Goal: Information Seeking & Learning: Learn about a topic

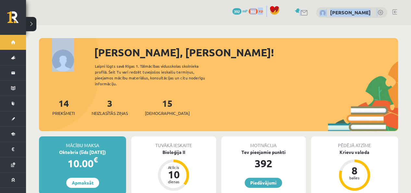
drag, startPoint x: 0, startPoint y: 0, endPoint x: 178, endPoint y: 79, distance: 194.7
click at [178, 79] on div "Sveiks, Aleksejs! Laipni lūgts savā Rīgas 1. Tālmācības vidusskolas skolnieka p…" at bounding box center [218, 84] width 359 height 93
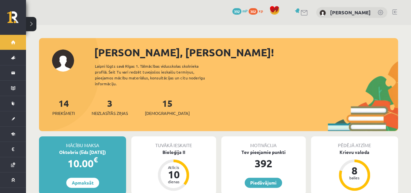
click at [209, 84] on div "Sveiks, Aleksejs! Laipni lūgts savā Rīgas 1. Tālmācības vidusskolas skolnieka p…" at bounding box center [218, 88] width 359 height 86
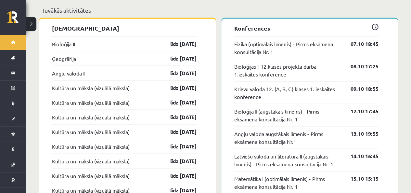
scroll to position [594, 0]
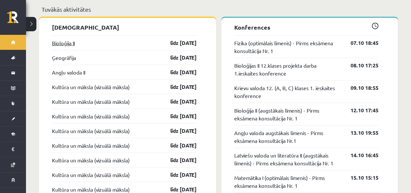
click at [61, 39] on link "Bioloģija II" at bounding box center [63, 43] width 23 height 8
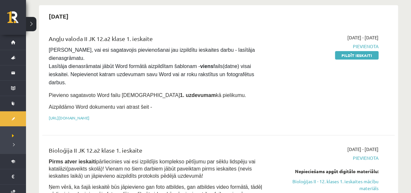
scroll to position [59, 0]
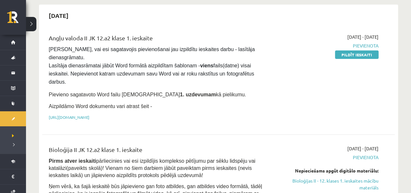
drag, startPoint x: 197, startPoint y: 76, endPoint x: 185, endPoint y: 69, distance: 14.9
click at [185, 69] on div "Angļu valoda II JK 12.a2 klase 1. ieskaite Pārliecinies, vai esi sagatavojis pi…" at bounding box center [157, 78] width 227 height 90
click at [188, 72] on div "Angļu valoda II JK 12.a2 klase 1. ieskaite Pārliecinies, vai esi sagatavojis pi…" at bounding box center [157, 78] width 227 height 90
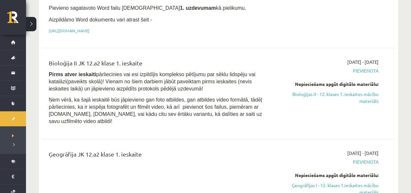
scroll to position [147, 0]
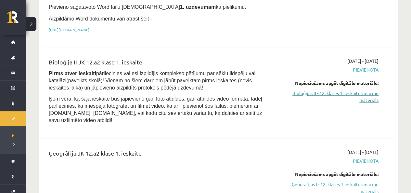
click at [351, 90] on link "Bioloģijas II - 12. klases 1. ieskaites mācību materiāls" at bounding box center [326, 97] width 103 height 14
click at [363, 181] on link "Ģeogrāfijas I - 12. klases 1.ieskaites mācību materiāls" at bounding box center [326, 188] width 103 height 14
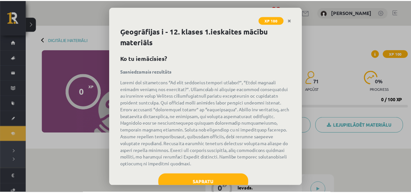
scroll to position [20, 0]
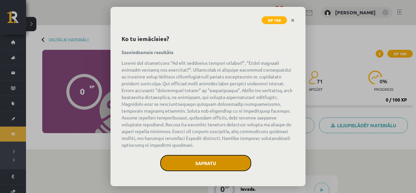
click at [219, 156] on button "Sapratu" at bounding box center [205, 163] width 91 height 16
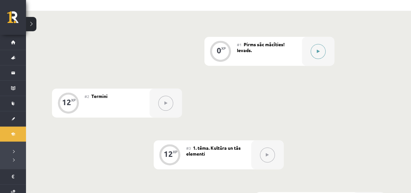
scroll to position [0, 0]
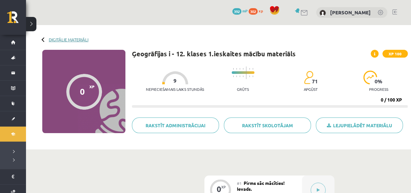
click at [49, 37] on link "Digitālie materiāli" at bounding box center [69, 39] width 40 height 5
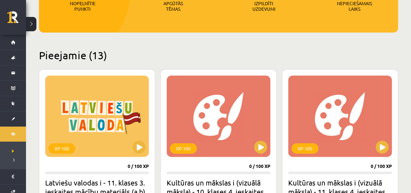
scroll to position [116, 0]
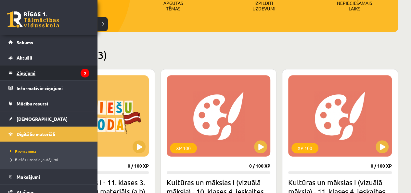
click at [23, 71] on legend "Ziņojumi 3" at bounding box center [53, 72] width 73 height 15
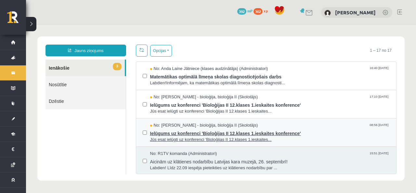
click at [323, 137] on span "Jūs esat ielūgti uz konferenci 'Bioloģijas II 12.klases 1.ieskaites..." at bounding box center [270, 140] width 240 height 6
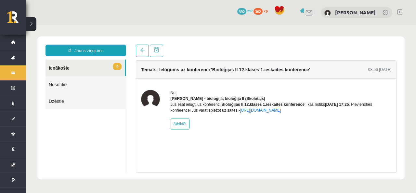
click at [75, 69] on link "2 Ienākošie" at bounding box center [85, 67] width 79 height 17
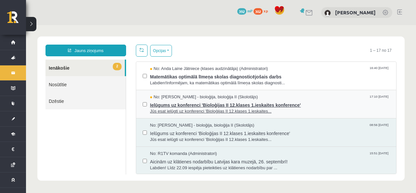
click at [321, 108] on span "Jūs esat ielūgti uz konferenci 'Bioloģijas II 12.klases 1.ieskaites..." at bounding box center [270, 111] width 240 height 6
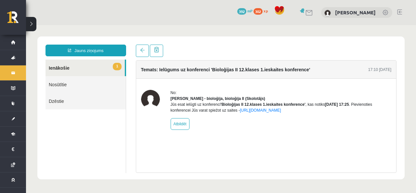
click at [66, 65] on link "1 Ienākošie" at bounding box center [85, 67] width 79 height 17
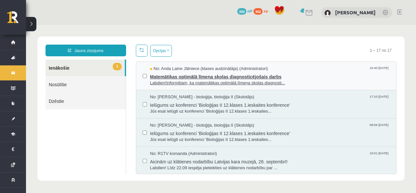
click at [298, 81] on span "Labdien!Informējam, ka matemātikas optimālā līmeņa skolas diagnosti..." at bounding box center [270, 83] width 240 height 6
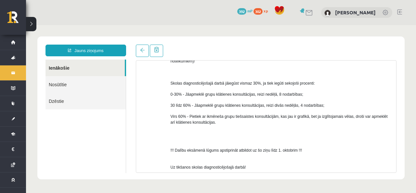
scroll to position [290, 0]
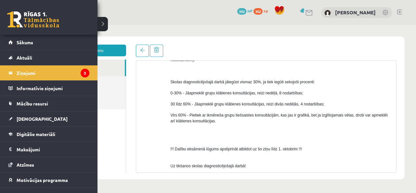
click at [11, 16] on link at bounding box center [33, 19] width 52 height 16
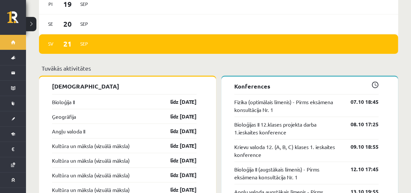
scroll to position [535, 0]
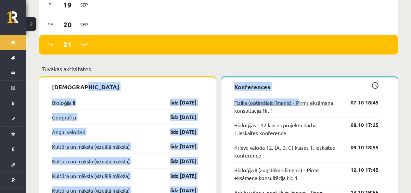
drag, startPoint x: 218, startPoint y: 74, endPoint x: 300, endPoint y: 98, distance: 86.0
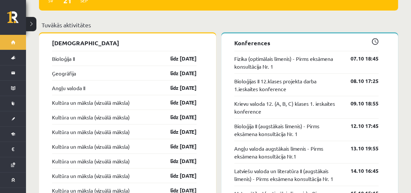
scroll to position [578, 0]
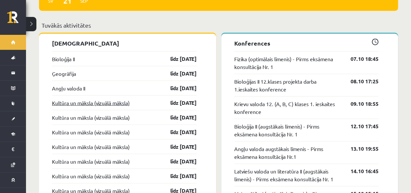
click at [125, 98] on link "Kultūra un māksla (vizuālā māksla)" at bounding box center [91, 102] width 78 height 8
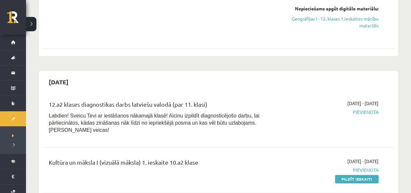
scroll to position [312, 0]
click at [356, 175] on link "Pildīt ieskaiti" at bounding box center [357, 179] width 44 height 8
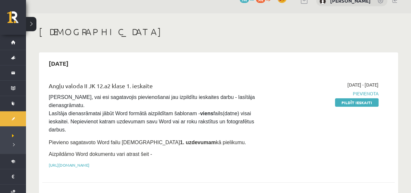
scroll to position [0, 0]
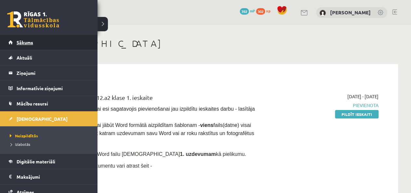
click at [17, 41] on span "Sākums" at bounding box center [25, 42] width 17 height 6
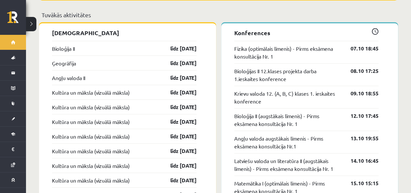
scroll to position [589, 0]
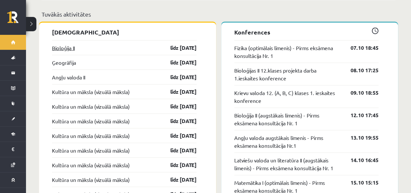
click at [72, 44] on link "Bioloģija II" at bounding box center [63, 48] width 23 height 8
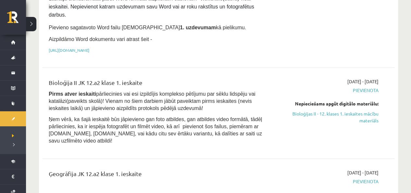
scroll to position [127, 0]
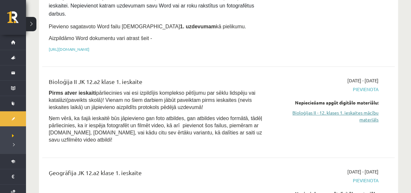
click at [307, 109] on link "Bioloģijas II - 12. klases 1. ieskaites mācību materiāls" at bounding box center [326, 116] width 103 height 14
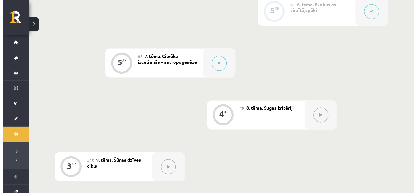
scroll to position [496, 0]
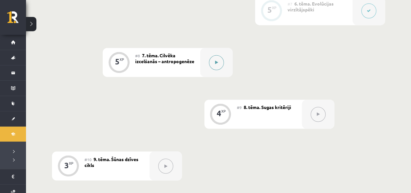
click at [213, 64] on button at bounding box center [216, 62] width 15 height 15
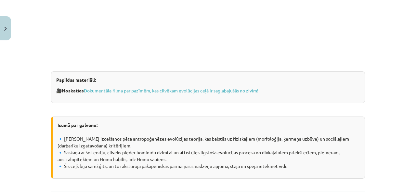
scroll to position [603, 0]
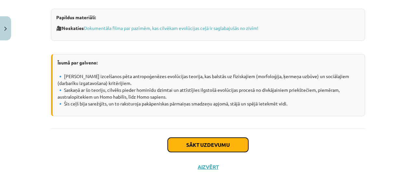
click at [197, 147] on button "Sākt uzdevumu" at bounding box center [208, 144] width 81 height 14
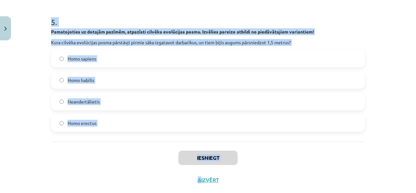
scroll to position [683, 0]
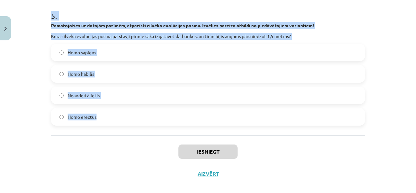
drag, startPoint x: 47, startPoint y: 76, endPoint x: 116, endPoint y: 116, distance: 78.9
copy form "6 . Loremipsumdo si ametcon adipisc, elitseddo eiusmod temporinci utlab. Etdolo…"
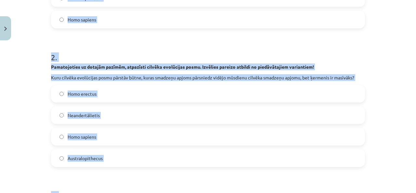
scroll to position [226, 0]
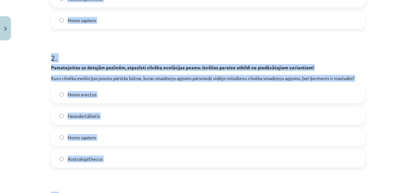
click at [0, 115] on div "Mācību tēma: Bioloģijas ii - 12. klases 1. ieskaites mācību materiāls #8 7. tēm…" at bounding box center [208, 96] width 416 height 193
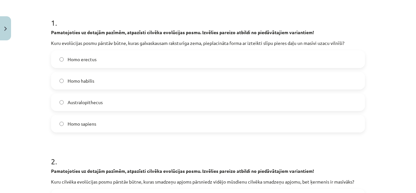
scroll to position [119, 0]
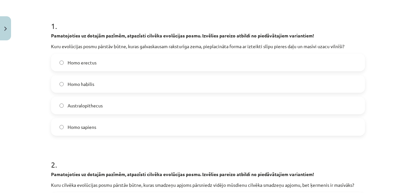
click at [83, 61] on span "Homo erectus" at bounding box center [82, 62] width 29 height 7
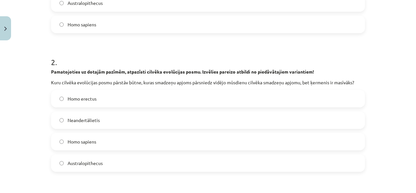
scroll to position [227, 0]
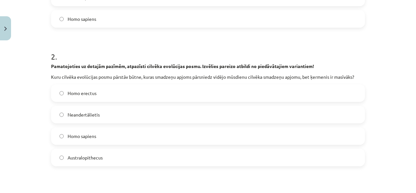
click at [82, 116] on span "Neandertālietis" at bounding box center [84, 114] width 32 height 7
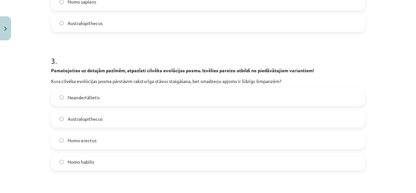
scroll to position [362, 0]
click at [82, 115] on span "Australopithecus" at bounding box center [85, 118] width 35 height 7
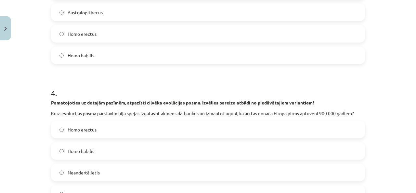
scroll to position [536, 0]
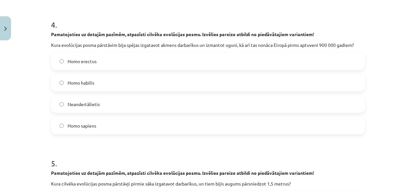
click at [106, 61] on label "Homo erectus" at bounding box center [208, 61] width 313 height 16
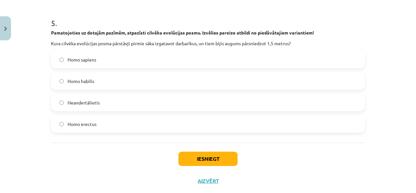
scroll to position [676, 0]
click at [99, 82] on label "Homo habilis" at bounding box center [208, 80] width 313 height 16
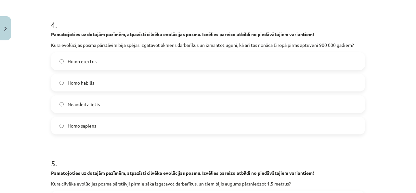
scroll to position [691, 0]
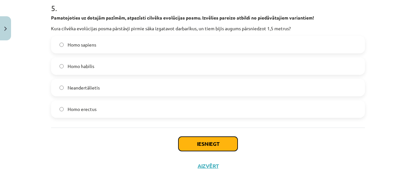
click at [210, 147] on button "Iesniegt" at bounding box center [207, 144] width 59 height 14
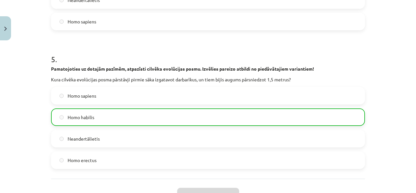
scroll to position [711, 0]
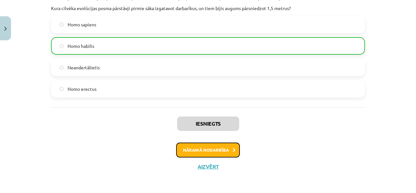
click at [211, 146] on button "Nākamā nodarbība" at bounding box center [208, 149] width 64 height 15
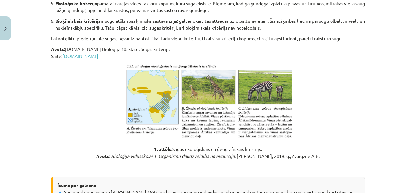
scroll to position [521, 0]
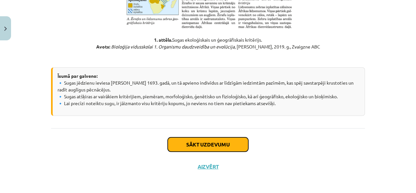
click at [206, 147] on button "Sākt uzdevumu" at bounding box center [208, 144] width 81 height 14
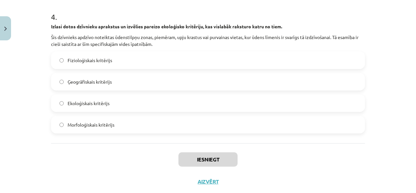
scroll to position [580, 0]
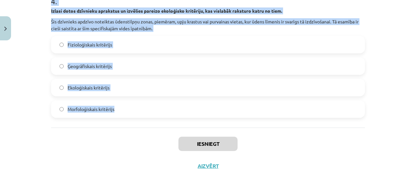
drag, startPoint x: 48, startPoint y: 124, endPoint x: 107, endPoint y: 120, distance: 58.6
copy form "0 . Loremi dolor sitametco adipiscin el seddoeiu tempori utlaboreet doloremag, …"
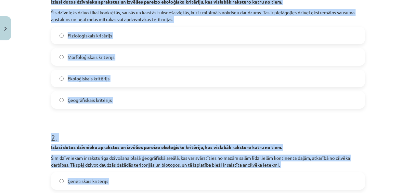
scroll to position [146, 0]
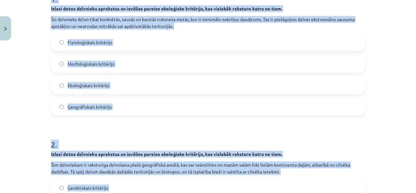
click at [41, 127] on div "Mācību tēma: Bioloģijas ii - 12. klases 1. ieskaites mācību materiāls #9 8. tēm…" at bounding box center [208, 96] width 416 height 193
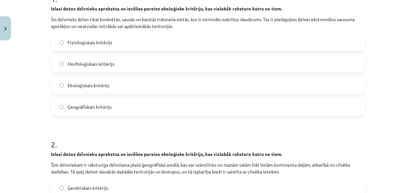
click at [75, 91] on label "Ekoloģiskais kritērijs" at bounding box center [208, 85] width 313 height 16
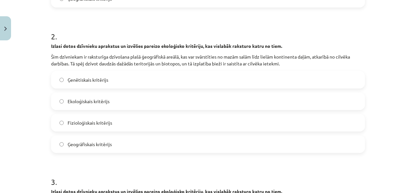
scroll to position [255, 0]
click at [128, 142] on label "Ģeogrāfiskais kritērijs" at bounding box center [208, 143] width 313 height 16
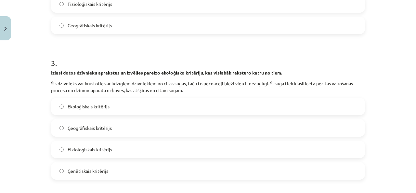
scroll to position [382, 0]
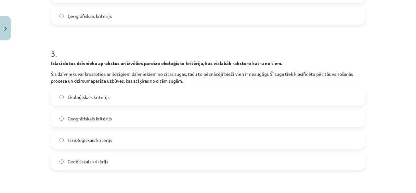
click at [115, 140] on label "Fizioloģiskais kritērijs" at bounding box center [208, 140] width 313 height 16
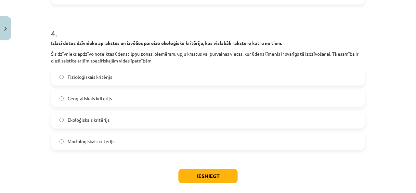
scroll to position [549, 0]
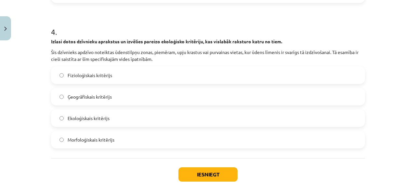
click at [86, 125] on label "Ekoloģiskais kritērijs" at bounding box center [208, 118] width 313 height 16
click at [196, 179] on button "Iesniegt" at bounding box center [207, 174] width 59 height 14
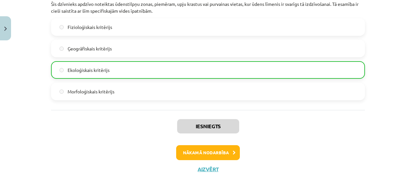
scroll to position [600, 0]
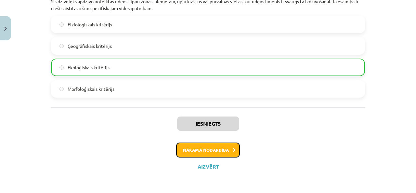
click at [194, 149] on button "Nākamā nodarbība" at bounding box center [208, 149] width 64 height 15
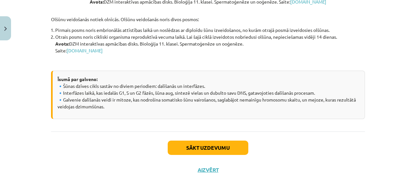
scroll to position [1162, 0]
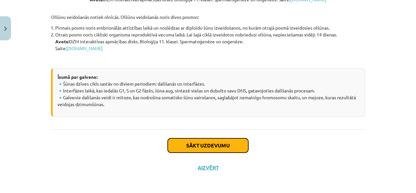
click at [197, 141] on button "Sākt uzdevumu" at bounding box center [208, 145] width 81 height 14
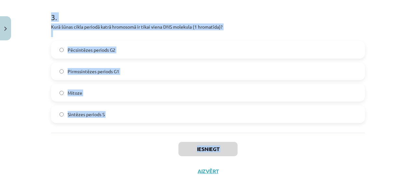
scroll to position [389, 0]
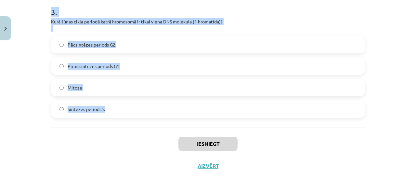
drag, startPoint x: 44, startPoint y: 52, endPoint x: 142, endPoint y: 122, distance: 121.1
click at [145, 124] on div "Mācību tēma: Bioloģijas ii - 12. klases 1. ieskaites mācību materiāls #10 9. tē…" at bounding box center [208, 96] width 416 height 193
copy form "1 . Kurā periodā šūnā sāk sintezēties speciālas olbaltumvielas, kas nepieciešam…"
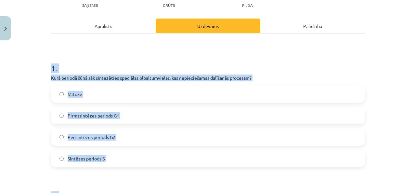
scroll to position [73, 0]
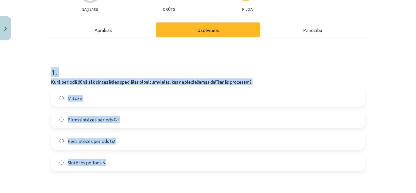
click at [33, 123] on div "Mācību tēma: Bioloģijas ii - 12. klases 1. ieskaites mācību materiāls #10 9. tē…" at bounding box center [208, 96] width 416 height 193
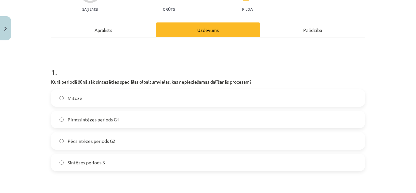
click at [90, 145] on label "Pēcsintēzes periods G2" at bounding box center [208, 141] width 313 height 16
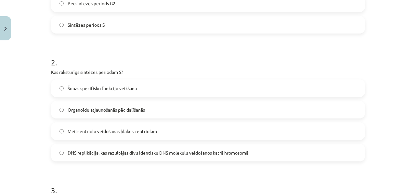
scroll to position [211, 0]
click at [98, 150] on span "DNS replikācija, kas rezultējas divu identisku DNS molekulu veidošanos katrā hr…" at bounding box center [158, 152] width 181 height 7
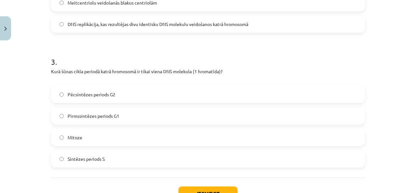
scroll to position [339, 0]
click at [138, 112] on label "Pirmssintēzes periods G1" at bounding box center [208, 115] width 313 height 16
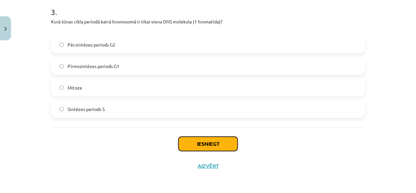
click at [205, 143] on button "Iesniegt" at bounding box center [207, 144] width 59 height 14
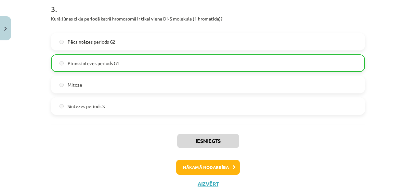
scroll to position [409, 0]
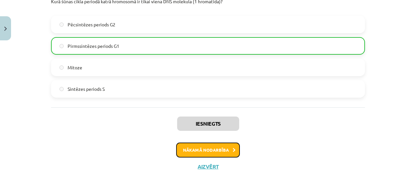
click at [189, 143] on button "Nākamā nodarbība" at bounding box center [208, 149] width 64 height 15
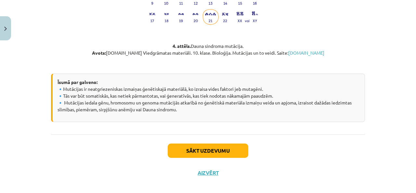
scroll to position [890, 0]
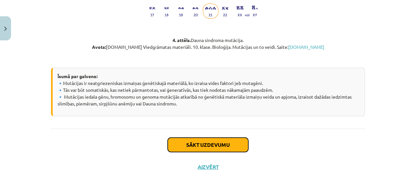
click at [180, 144] on button "Sākt uzdevumu" at bounding box center [208, 144] width 81 height 14
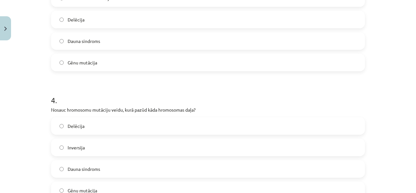
scroll to position [510, 0]
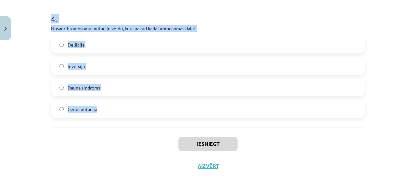
drag, startPoint x: 43, startPoint y: 75, endPoint x: 99, endPoint y: 110, distance: 66.1
click at [99, 110] on div "Mācību tēma: Bioloģijas ii - 12. klases 1. ieskaites mācību materiāls #11 10. t…" at bounding box center [208, 96] width 416 height 193
copy form "1 . Kā sauc mutaciju veidu, kur hromosomas daļa apgriežas par 180 grādiem? Delē…"
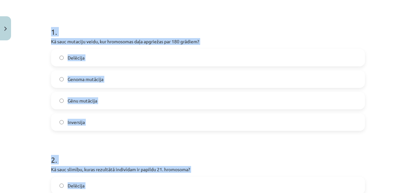
scroll to position [111, 0]
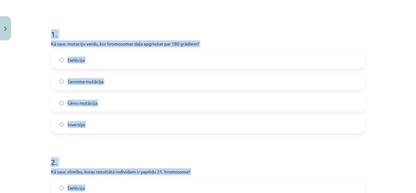
click at [88, 129] on label "Inversija" at bounding box center [208, 124] width 313 height 16
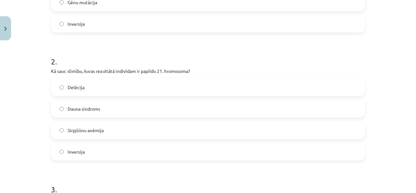
scroll to position [219, 0]
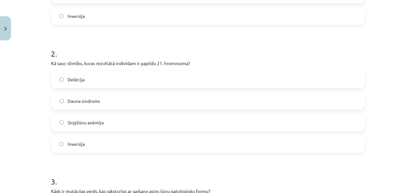
click at [96, 99] on span "Dauna sindroms" at bounding box center [84, 101] width 33 height 7
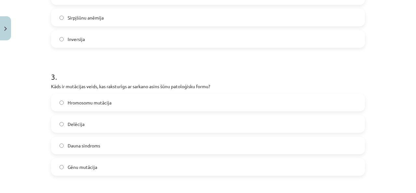
scroll to position [323, 0]
click at [78, 168] on span "Gēnu mutācija" at bounding box center [83, 167] width 30 height 7
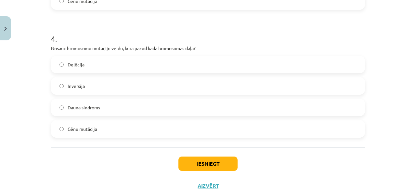
scroll to position [490, 0]
click at [73, 69] on label "Delēcija" at bounding box center [208, 64] width 313 height 16
click at [200, 164] on button "Iesniegt" at bounding box center [207, 163] width 59 height 14
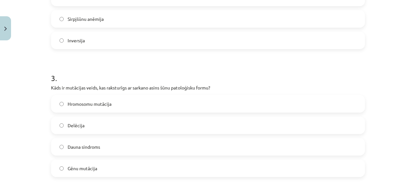
scroll to position [510, 0]
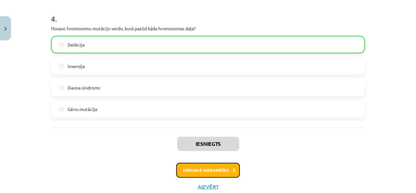
click at [213, 168] on button "Nākamā nodarbība" at bounding box center [208, 170] width 64 height 15
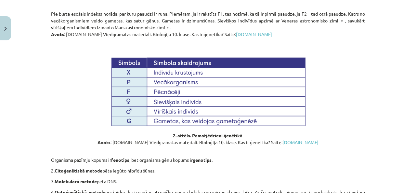
scroll to position [786, 0]
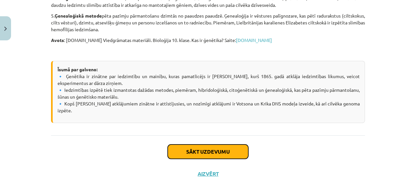
click at [200, 144] on button "Sākt uzdevumu" at bounding box center [208, 151] width 81 height 14
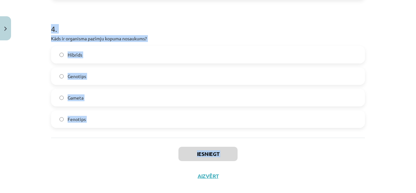
scroll to position [510, 0]
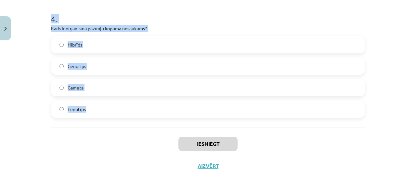
drag, startPoint x: 47, startPoint y: 56, endPoint x: 86, endPoint y: 112, distance: 68.1
copy form "1 . Kāda ir [PERSON_NAME] galvenā nozīme ģenētikā? Viņš ir ģenētikas pamatlicēj…"
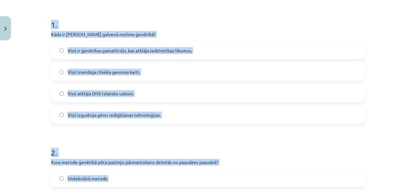
scroll to position [120, 0]
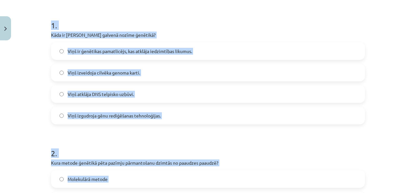
click at [40, 118] on div "Mācību tēma: Bioloģijas ii - 12. klases 1. ieskaites mācību materiāls #12 11. t…" at bounding box center [208, 96] width 416 height 193
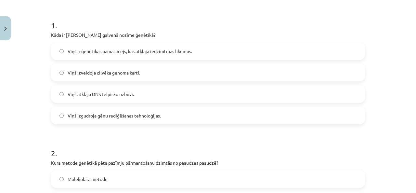
click at [119, 46] on label "Viņš ir ģenētikas pamatlicējs, kas atklāja iedzimtības likumus." at bounding box center [208, 51] width 313 height 16
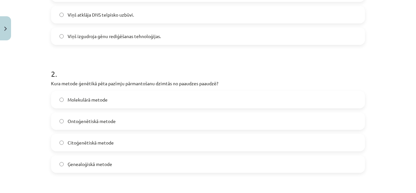
scroll to position [208, 0]
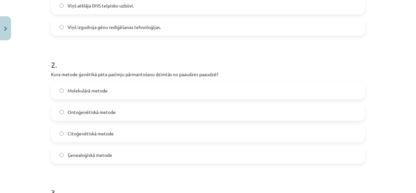
click at [105, 153] on span "Ģenealoģiskā metode" at bounding box center [90, 154] width 45 height 7
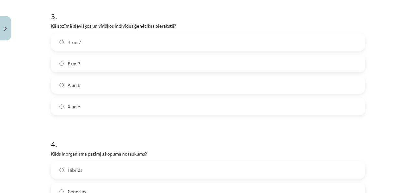
scroll to position [385, 0]
click at [116, 46] on label "♀ un ♂" at bounding box center [208, 41] width 313 height 16
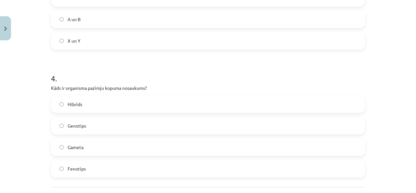
scroll to position [450, 0]
click at [86, 168] on label "Fenotips" at bounding box center [208, 168] width 313 height 16
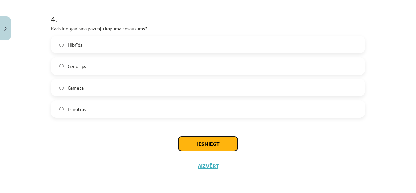
click at [201, 149] on button "Iesniegt" at bounding box center [207, 144] width 59 height 14
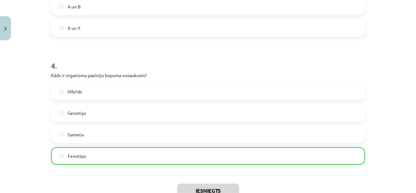
scroll to position [530, 0]
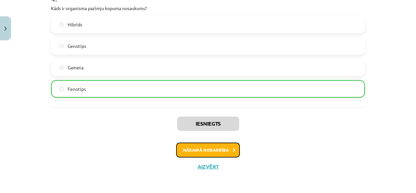
click at [202, 152] on button "Nākamā nodarbība" at bounding box center [208, 149] width 64 height 15
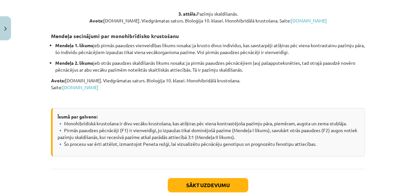
scroll to position [661, 0]
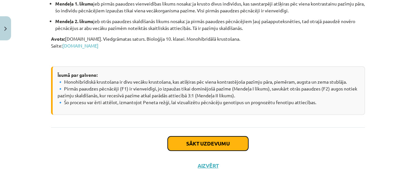
click at [198, 142] on button "Sākt uzdevumu" at bounding box center [208, 143] width 81 height 14
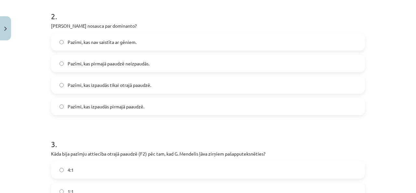
scroll to position [372, 0]
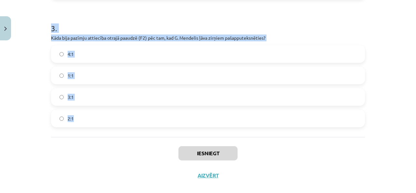
drag, startPoint x: 45, startPoint y: 10, endPoint x: 136, endPoint y: 124, distance: 145.5
copy form "1 . Kas ir monohibrīdiskā krustošana? Krustošana, kurā vecāki atšķiras pēc divā…"
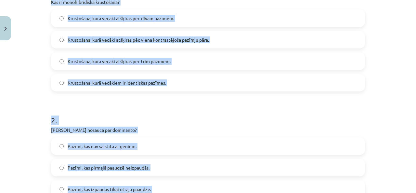
scroll to position [129, 0]
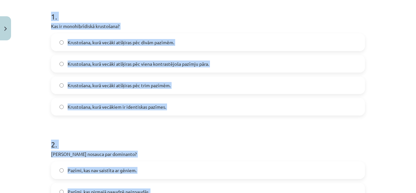
click at [209, 56] on label "Krustošana, kurā vecāki atšķiras pēc viena kontrastējoša pazīmju pāra." at bounding box center [208, 64] width 313 height 16
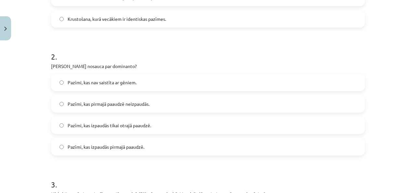
scroll to position [220, 0]
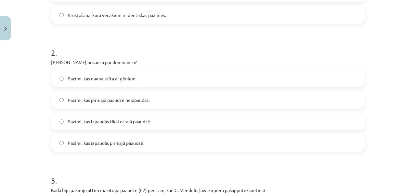
click at [164, 120] on label "Pazīmi, kas izpaudās tikai otrajā paaudzē." at bounding box center [208, 121] width 313 height 16
click at [162, 136] on label "Pazīmi, kas izpaudās pirmajā paaudzē." at bounding box center [208, 143] width 313 height 16
click at [161, 136] on label "Pazīmi, kas izpaudās pirmajā paaudzē." at bounding box center [208, 143] width 313 height 16
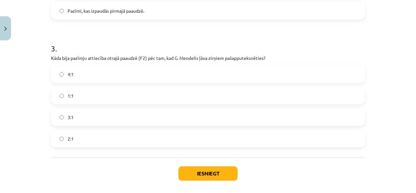
scroll to position [354, 0]
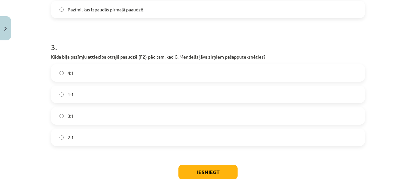
click at [108, 112] on label "3:1" at bounding box center [208, 116] width 313 height 16
click at [210, 171] on button "Iesniegt" at bounding box center [207, 172] width 59 height 14
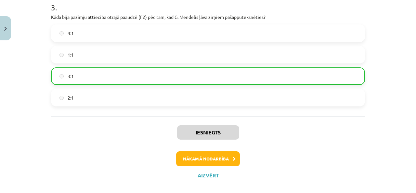
scroll to position [402, 0]
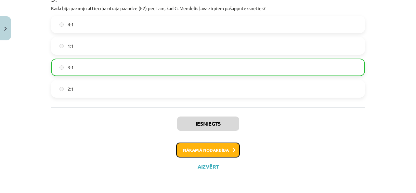
click at [195, 151] on button "Nākamā nodarbība" at bounding box center [208, 149] width 64 height 15
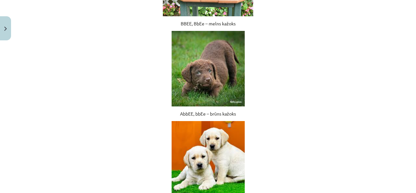
scroll to position [1438, 0]
